Goal: Transaction & Acquisition: Purchase product/service

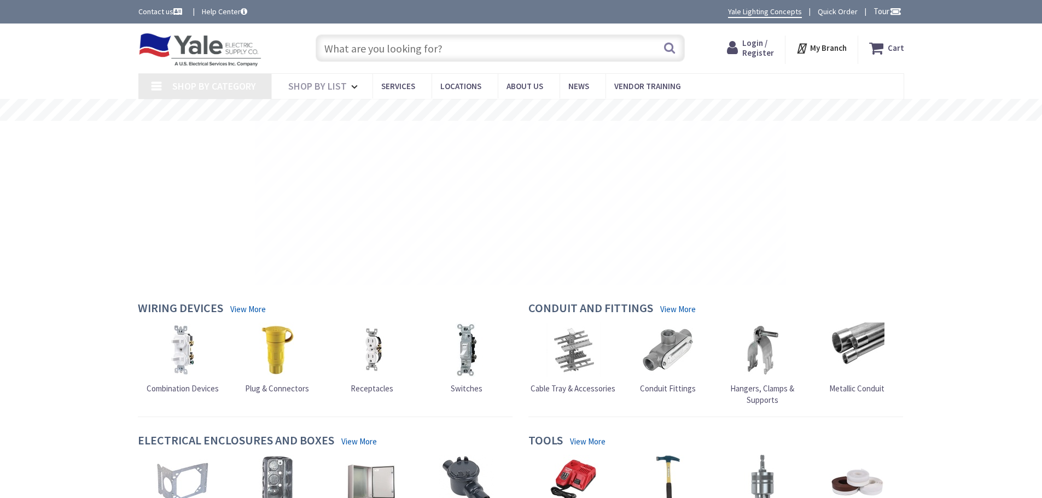
type input "[STREET_ADDRESS]"
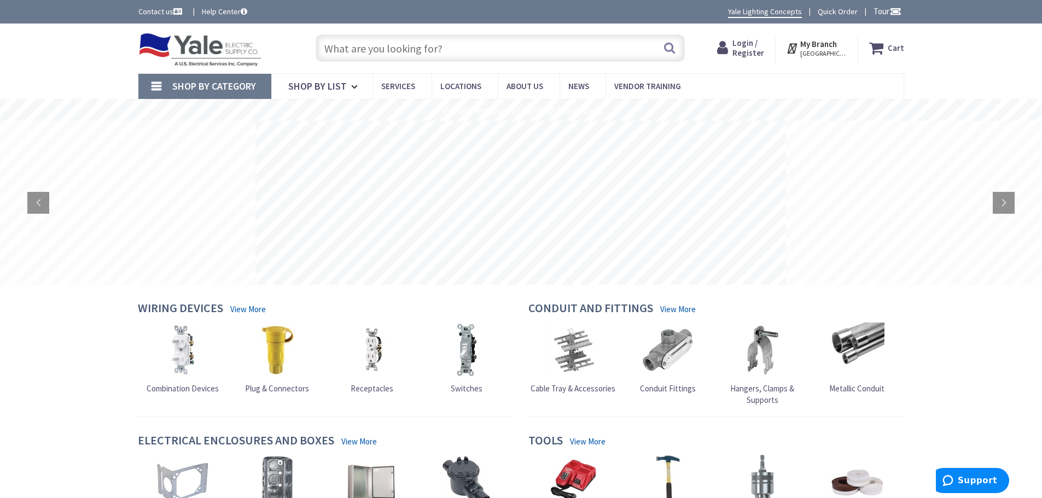
click at [471, 54] on input "text" at bounding box center [500, 47] width 369 height 27
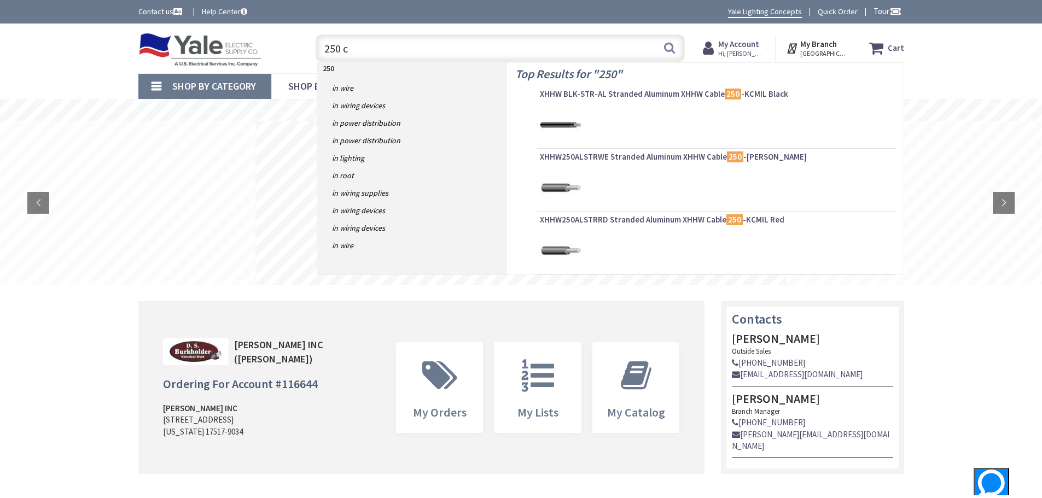
type input "250 cu"
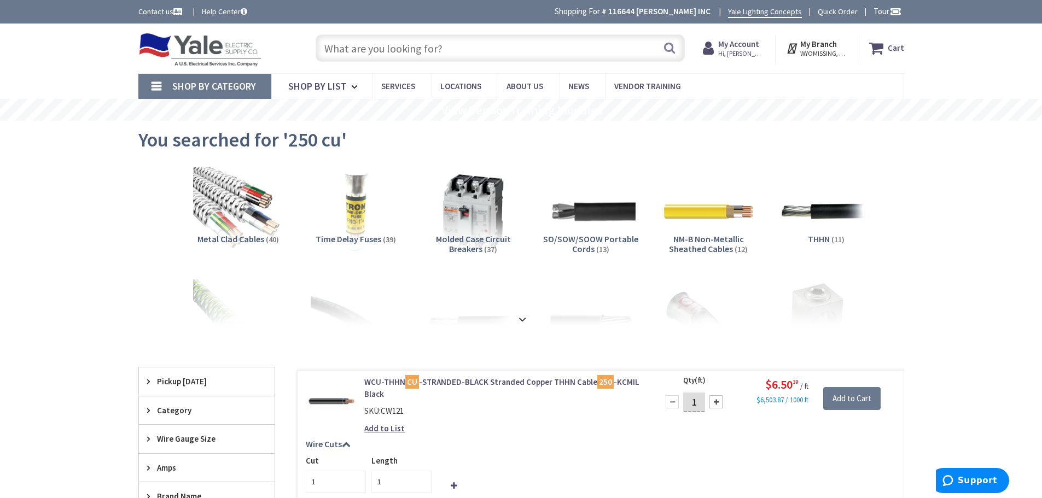
click at [496, 52] on input "text" at bounding box center [500, 47] width 369 height 27
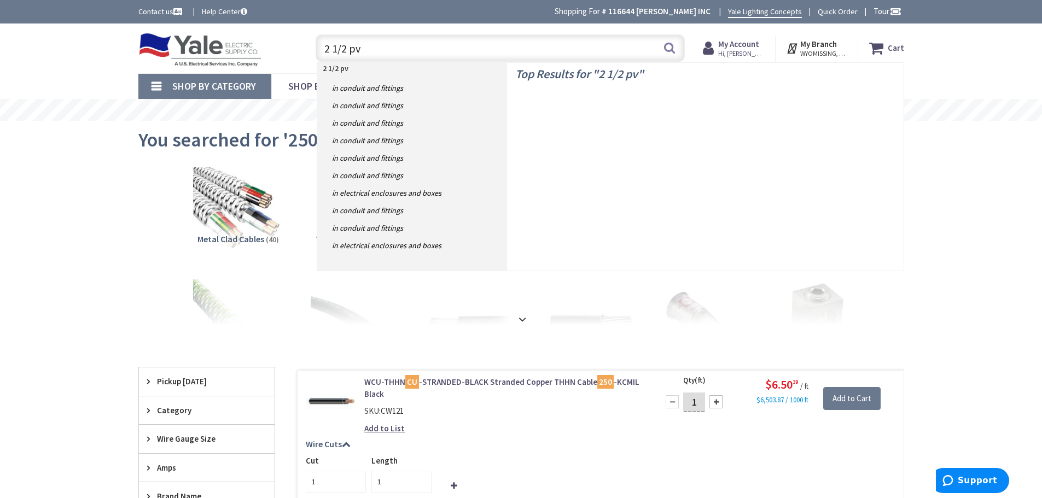
type input "2 1/2 pvc"
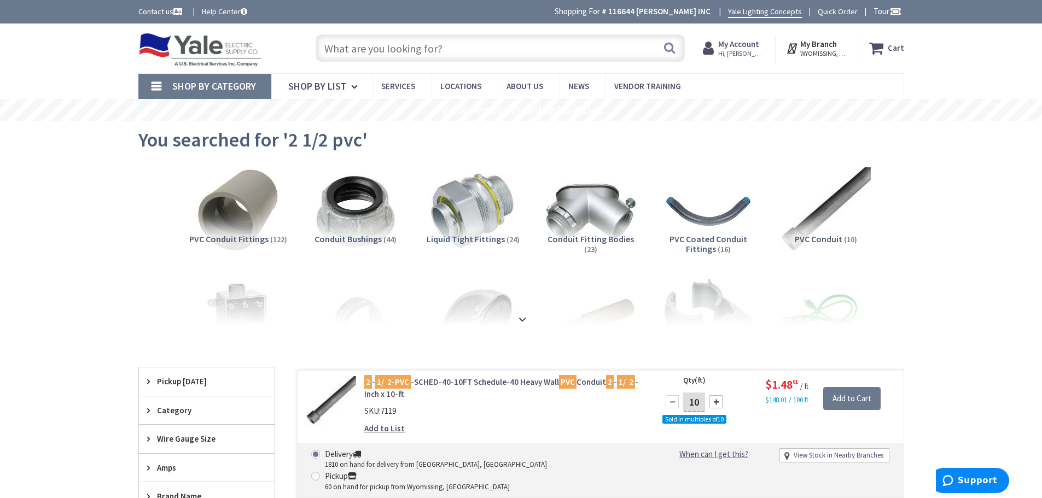
click at [496, 52] on input "text" at bounding box center [500, 47] width 369 height 27
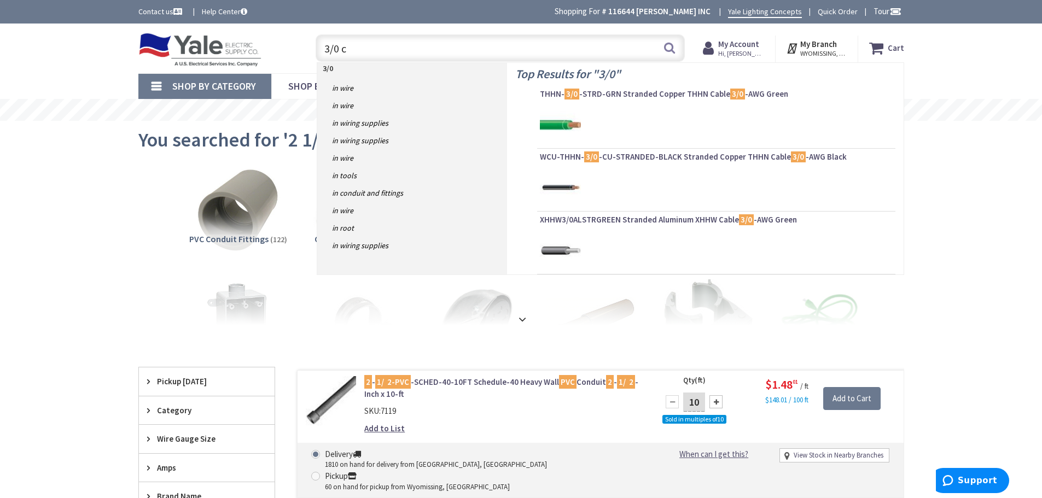
type input "3/0 cu"
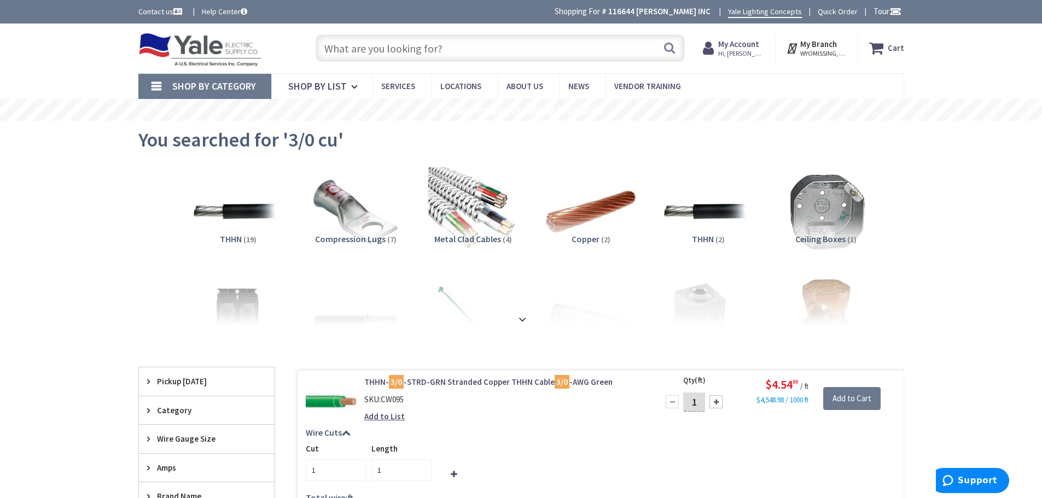
drag, startPoint x: 0, startPoint y: 0, endPoint x: 496, endPoint y: 51, distance: 498.8
click at [496, 51] on input "text" at bounding box center [500, 47] width 369 height 27
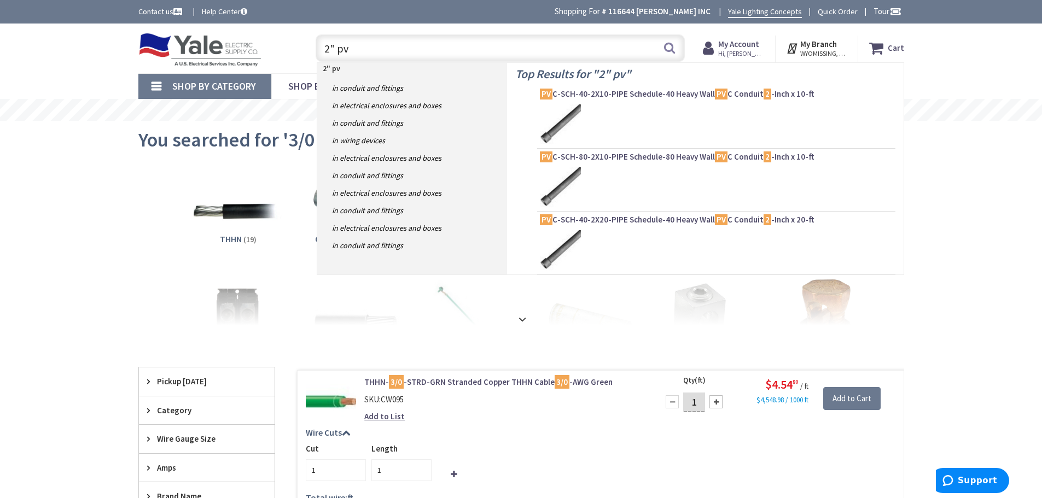
type input "2" pvc"
